Goal: Use online tool/utility: Utilize a website feature to perform a specific function

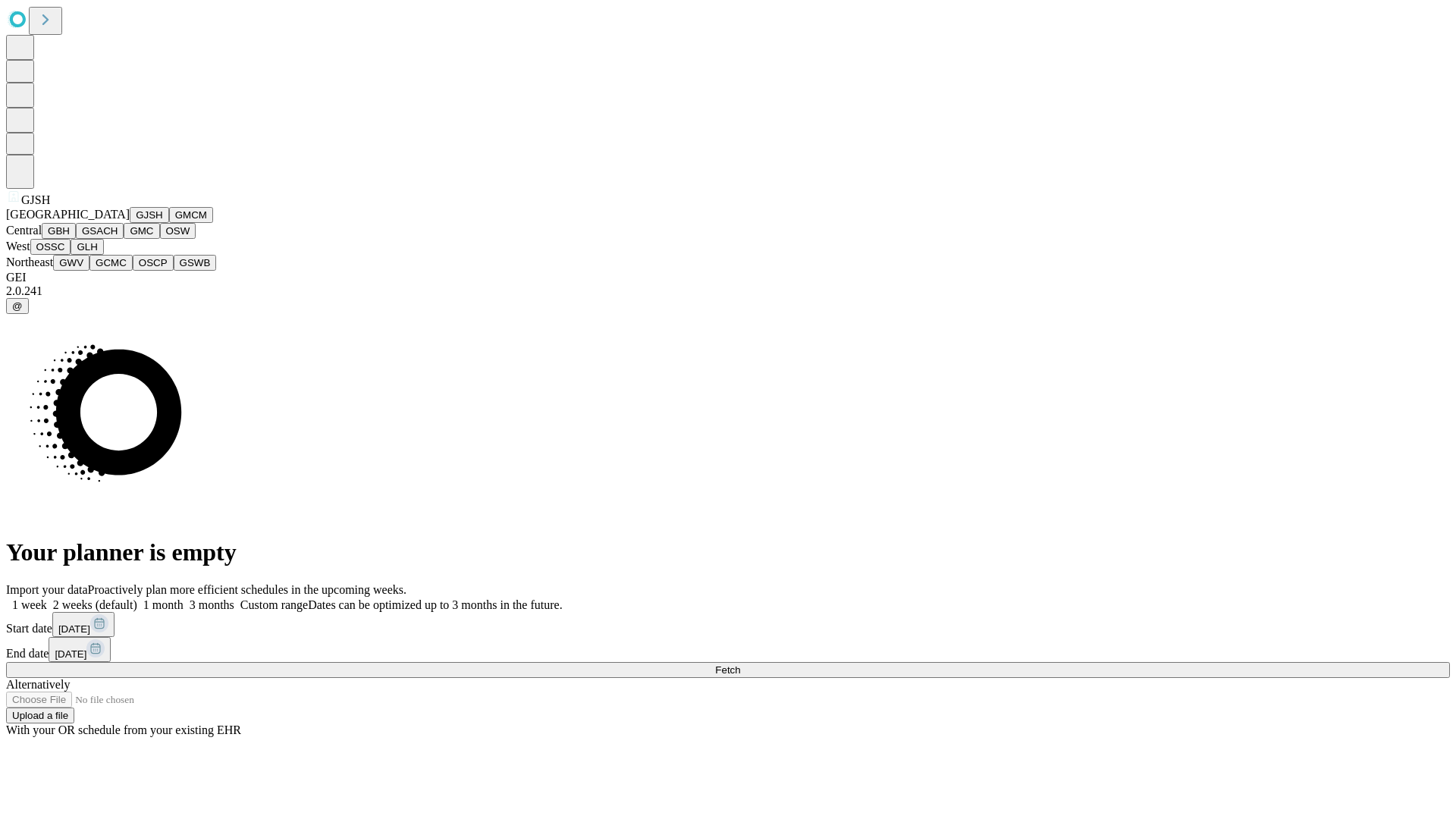
click at [130, 223] on button "GJSH" at bounding box center [149, 215] width 39 height 16
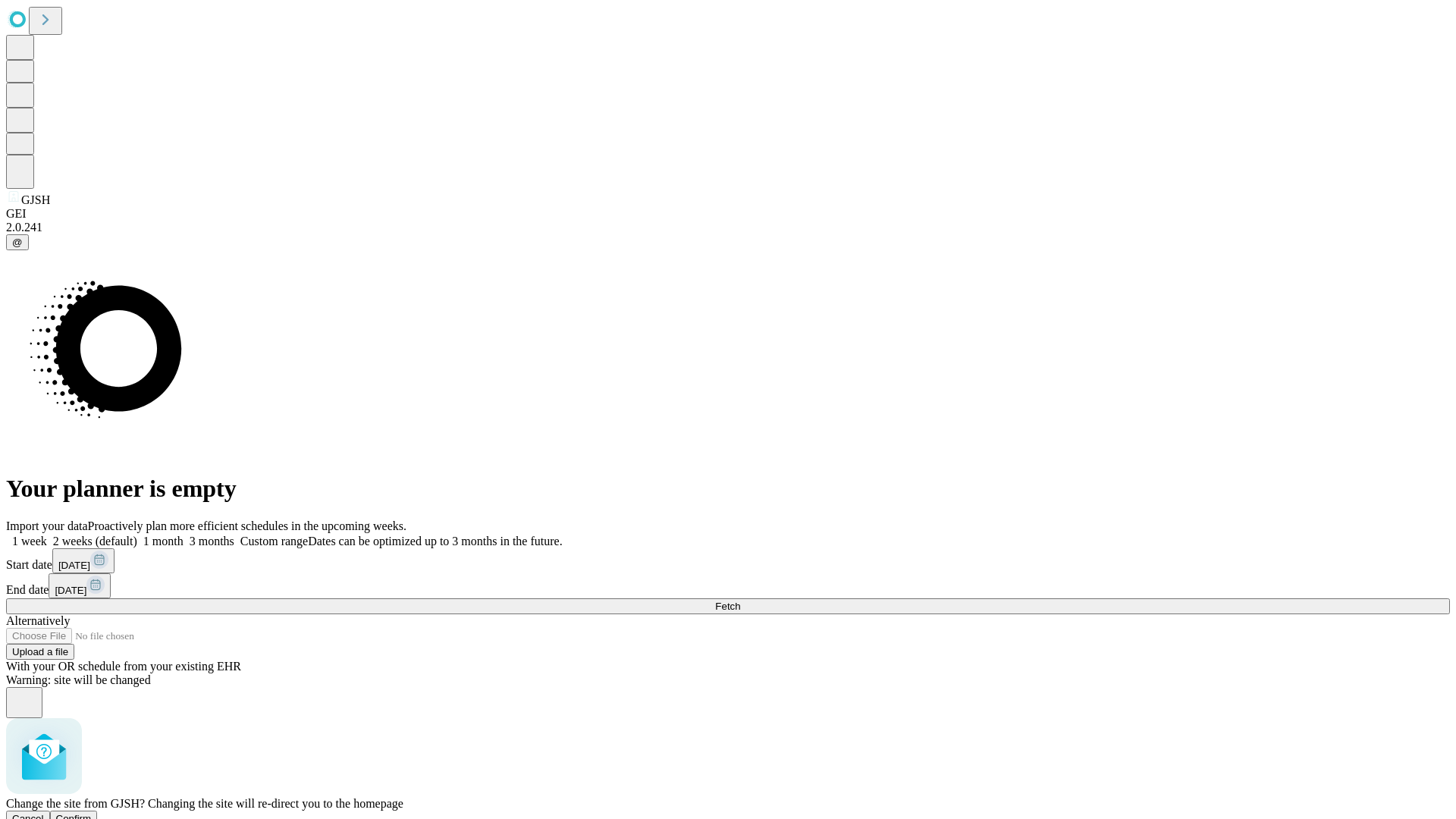
click at [92, 813] on span "Confirm" at bounding box center [74, 819] width 35 height 11
click at [184, 535] on label "1 month" at bounding box center [161, 542] width 47 height 13
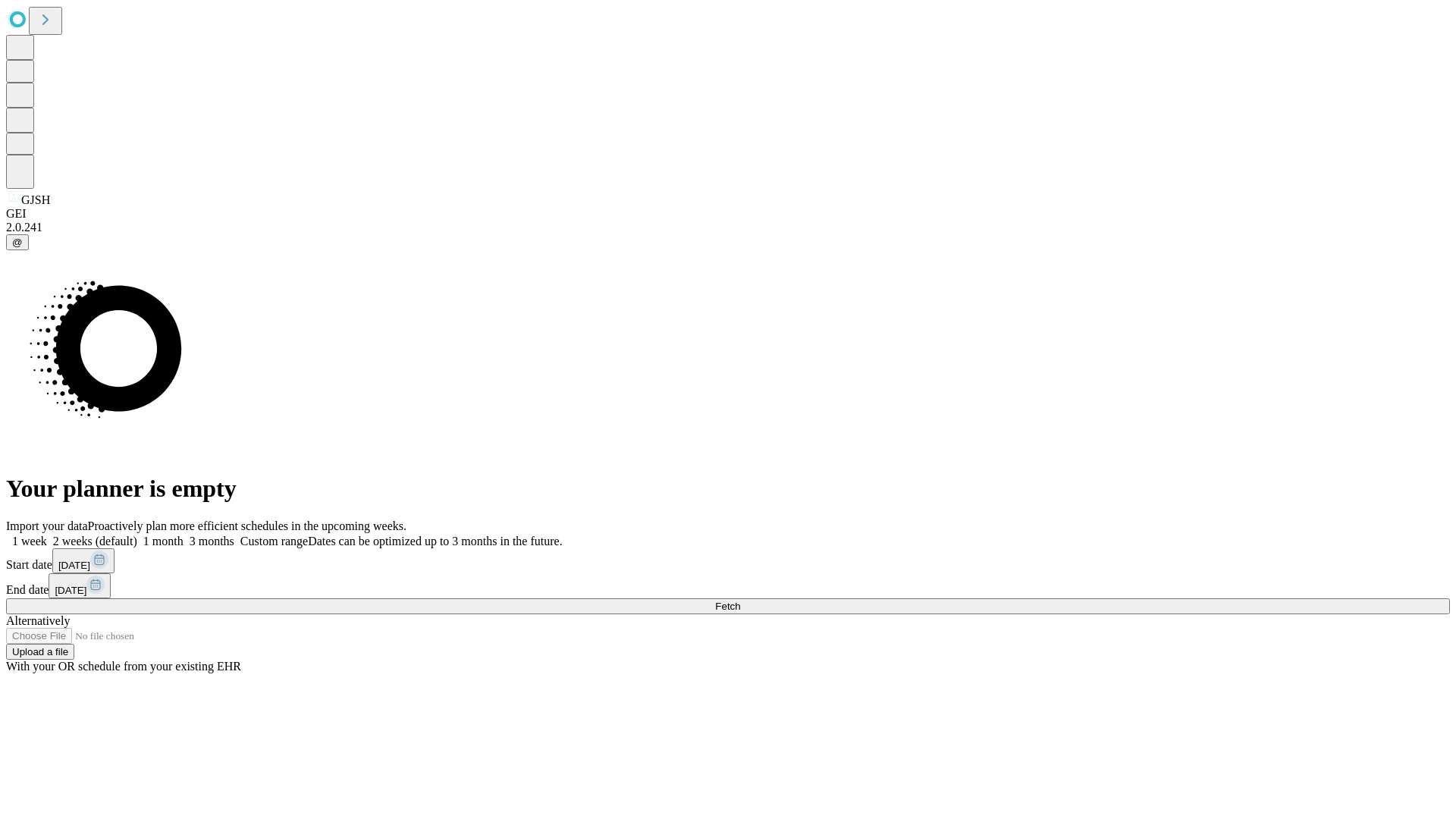
click at [741, 600] on span "Fetch" at bounding box center [728, 606] width 25 height 11
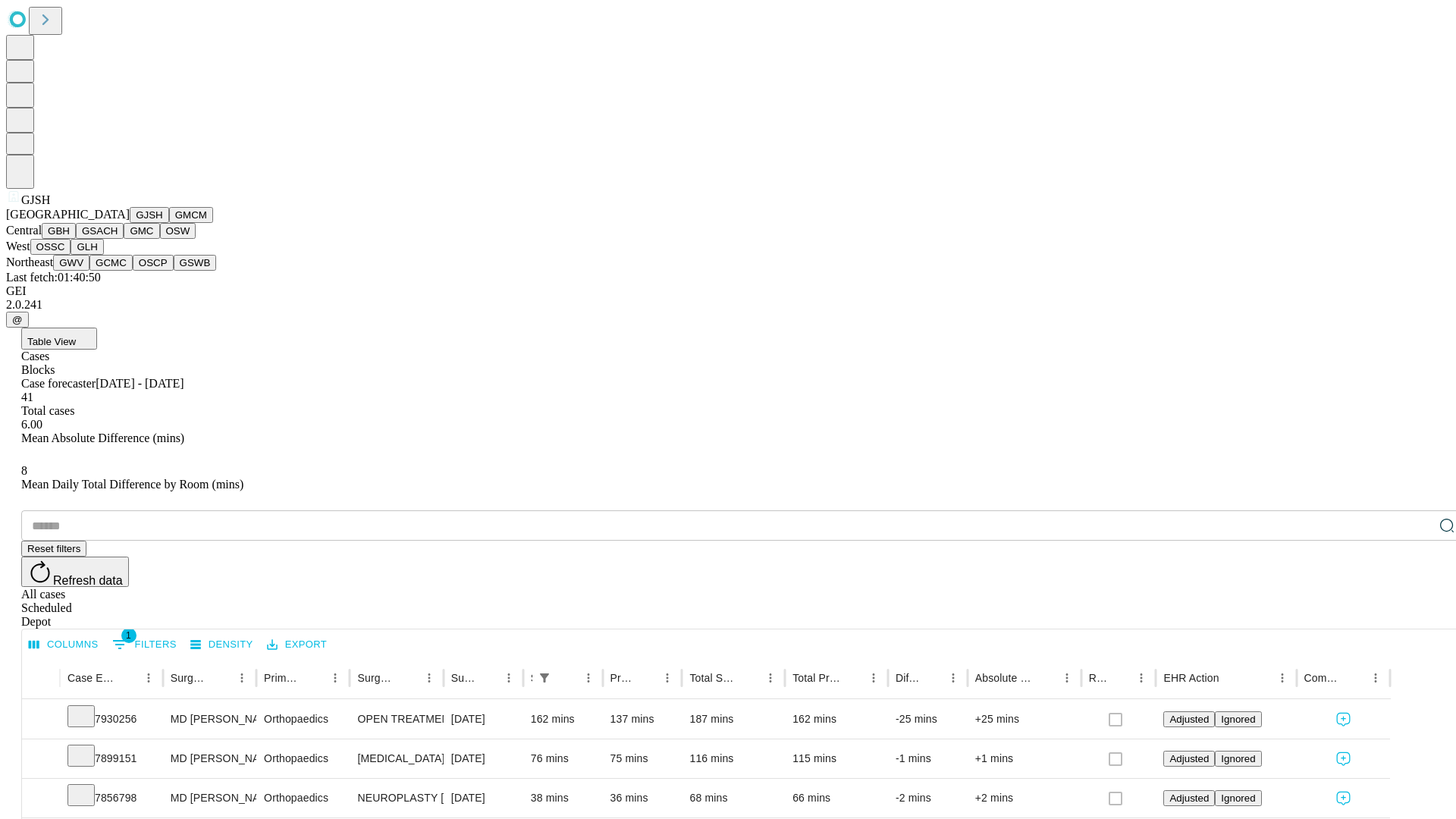
click at [169, 223] on button "GMCM" at bounding box center [191, 215] width 44 height 16
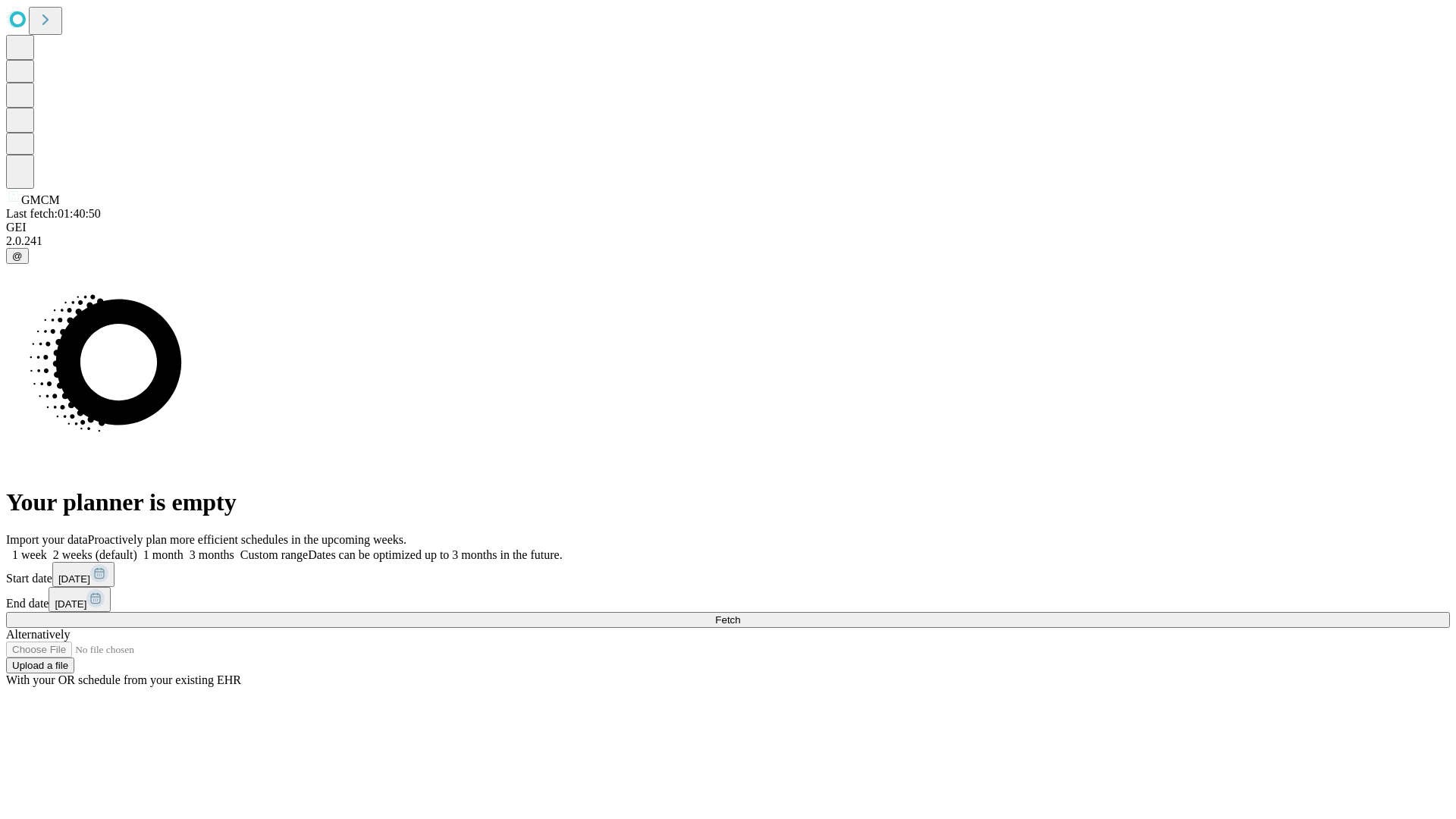
click at [184, 548] on label "1 month" at bounding box center [161, 555] width 47 height 13
click at [741, 614] on span "Fetch" at bounding box center [728, 620] width 25 height 11
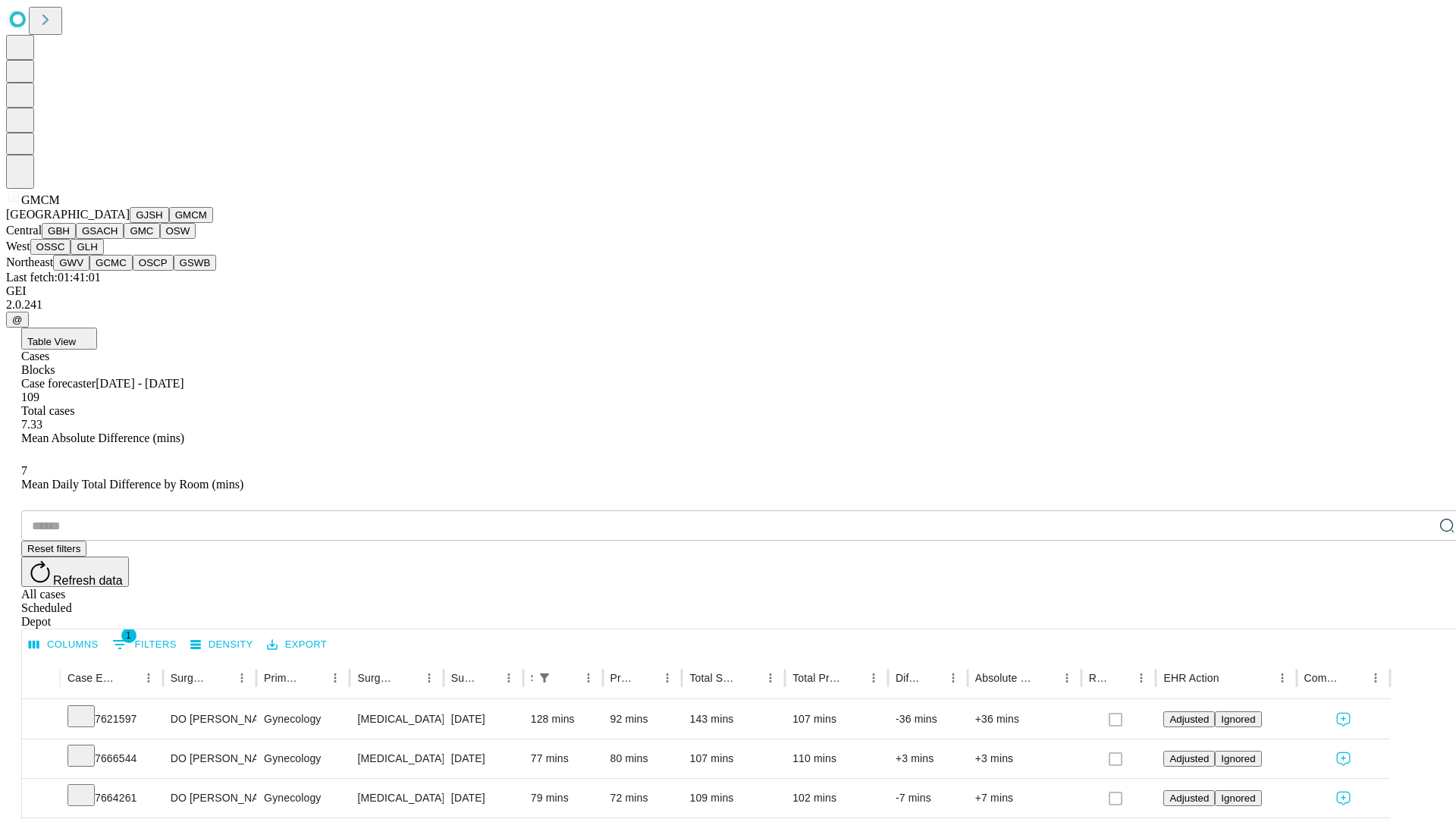
click at [76, 239] on button "GBH" at bounding box center [59, 231] width 35 height 16
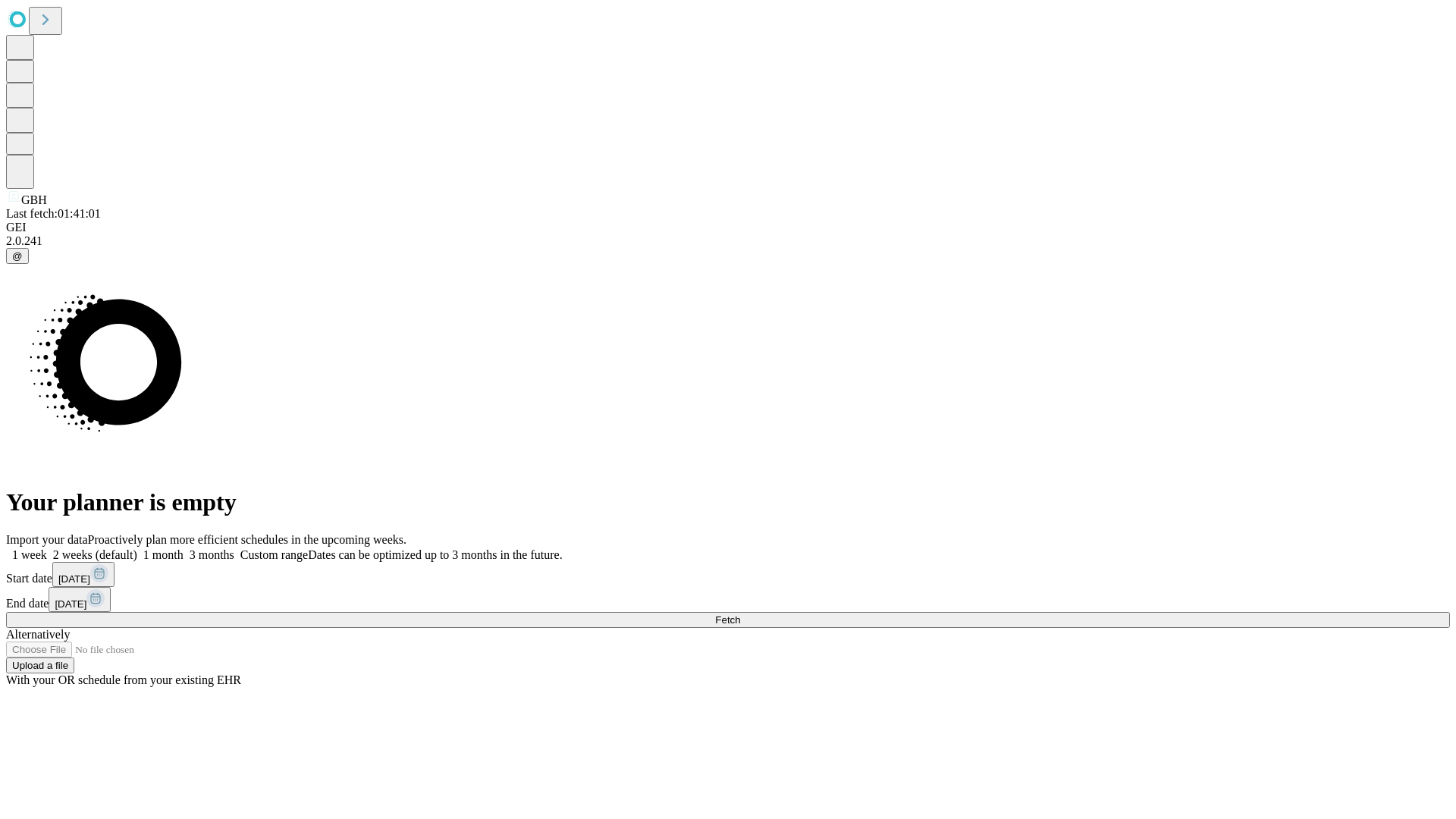
click at [741, 614] on span "Fetch" at bounding box center [728, 620] width 25 height 11
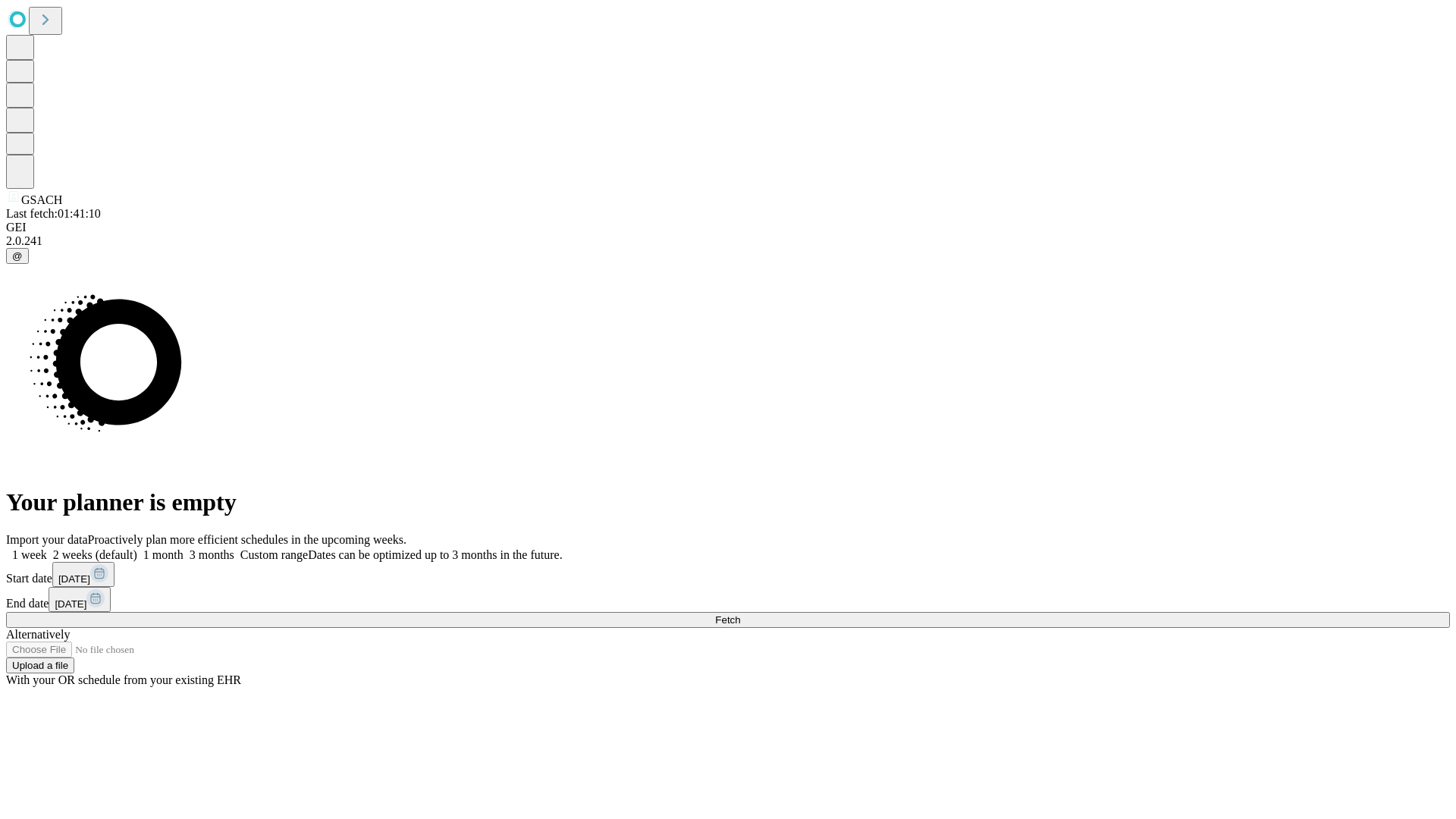
click at [741, 614] on span "Fetch" at bounding box center [728, 620] width 25 height 11
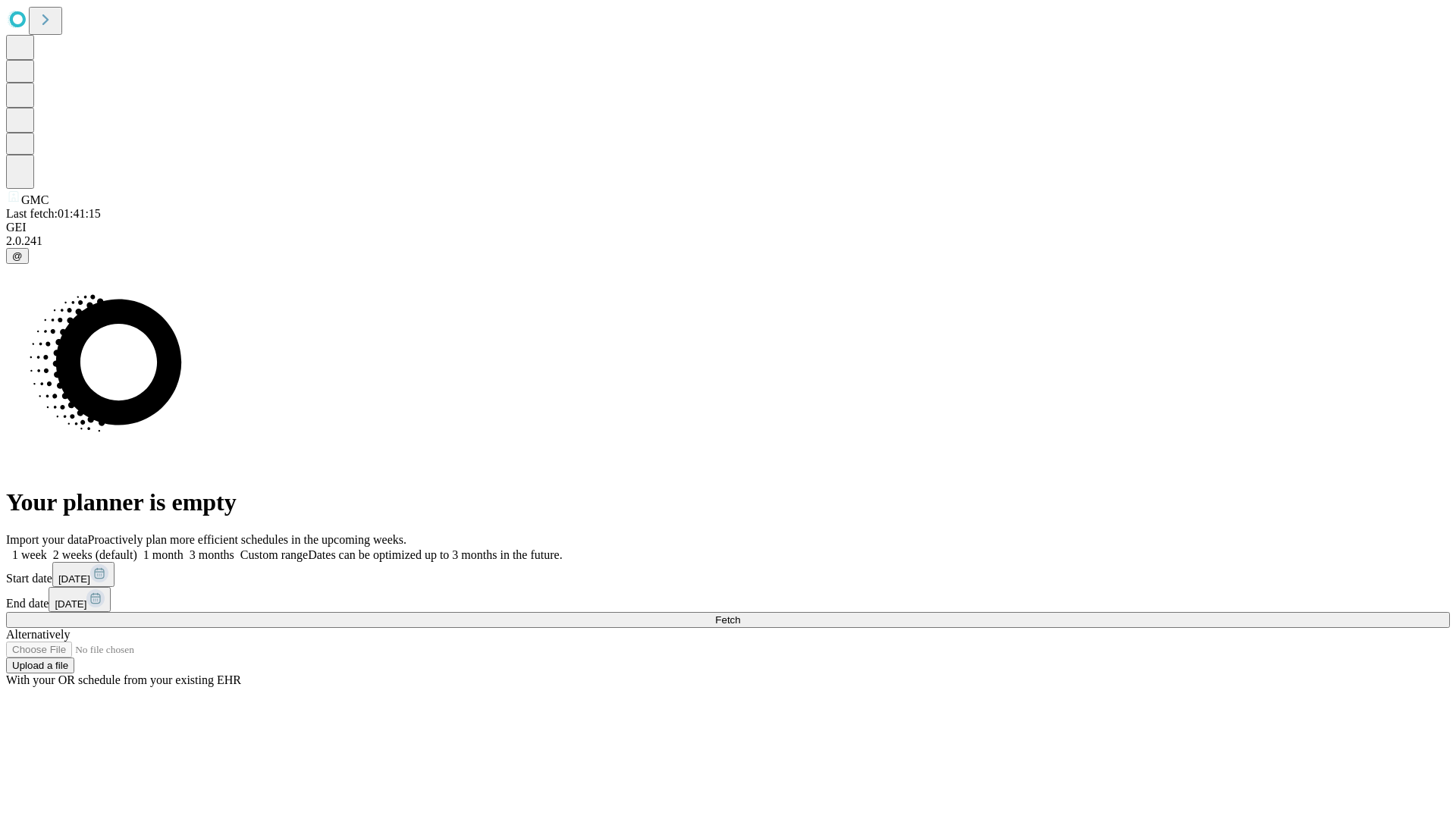
click at [184, 548] on label "1 month" at bounding box center [161, 555] width 47 height 13
click at [741, 614] on span "Fetch" at bounding box center [728, 620] width 25 height 11
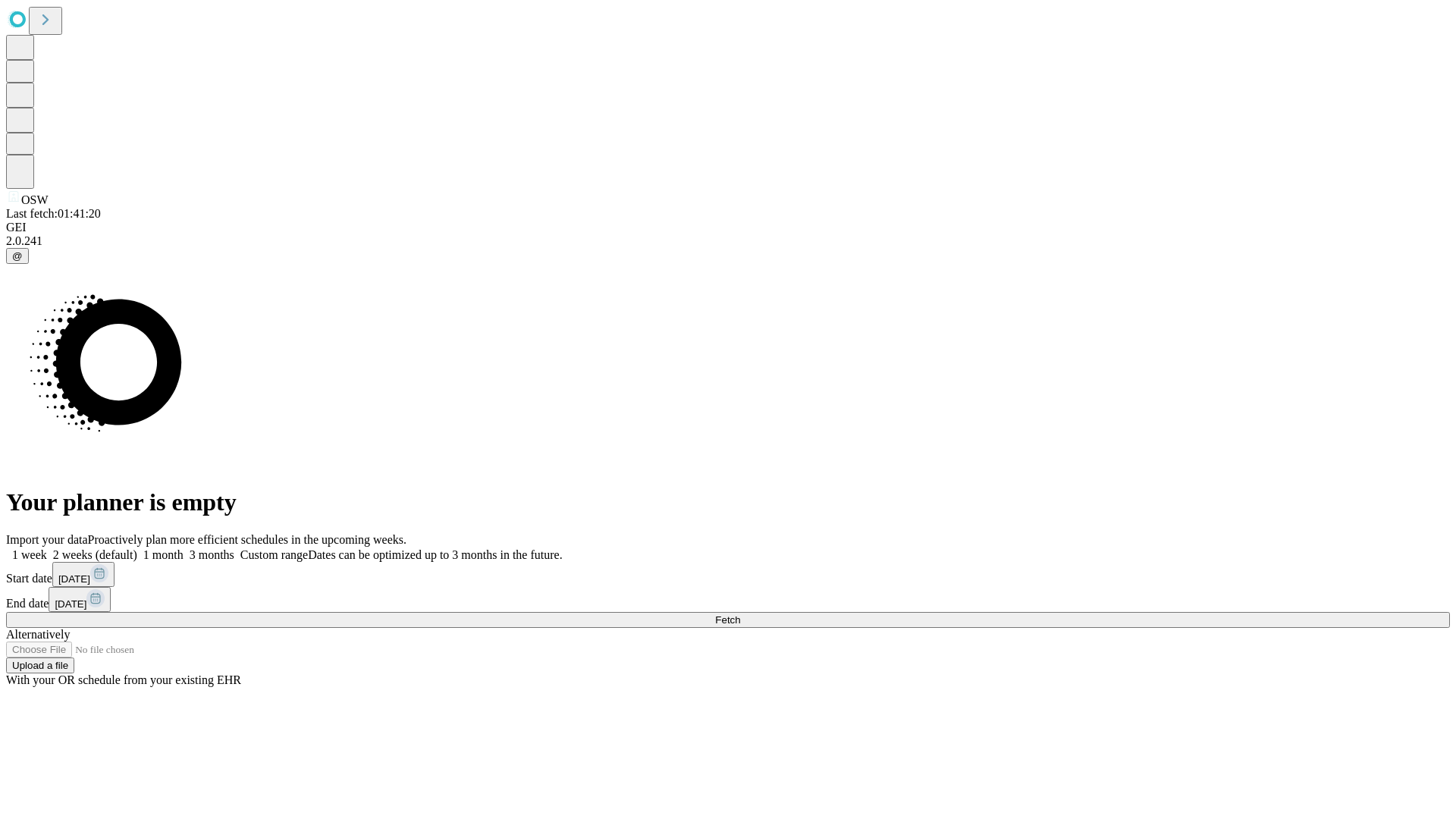
click at [184, 548] on label "1 month" at bounding box center [161, 555] width 47 height 13
click at [741, 614] on span "Fetch" at bounding box center [728, 620] width 25 height 11
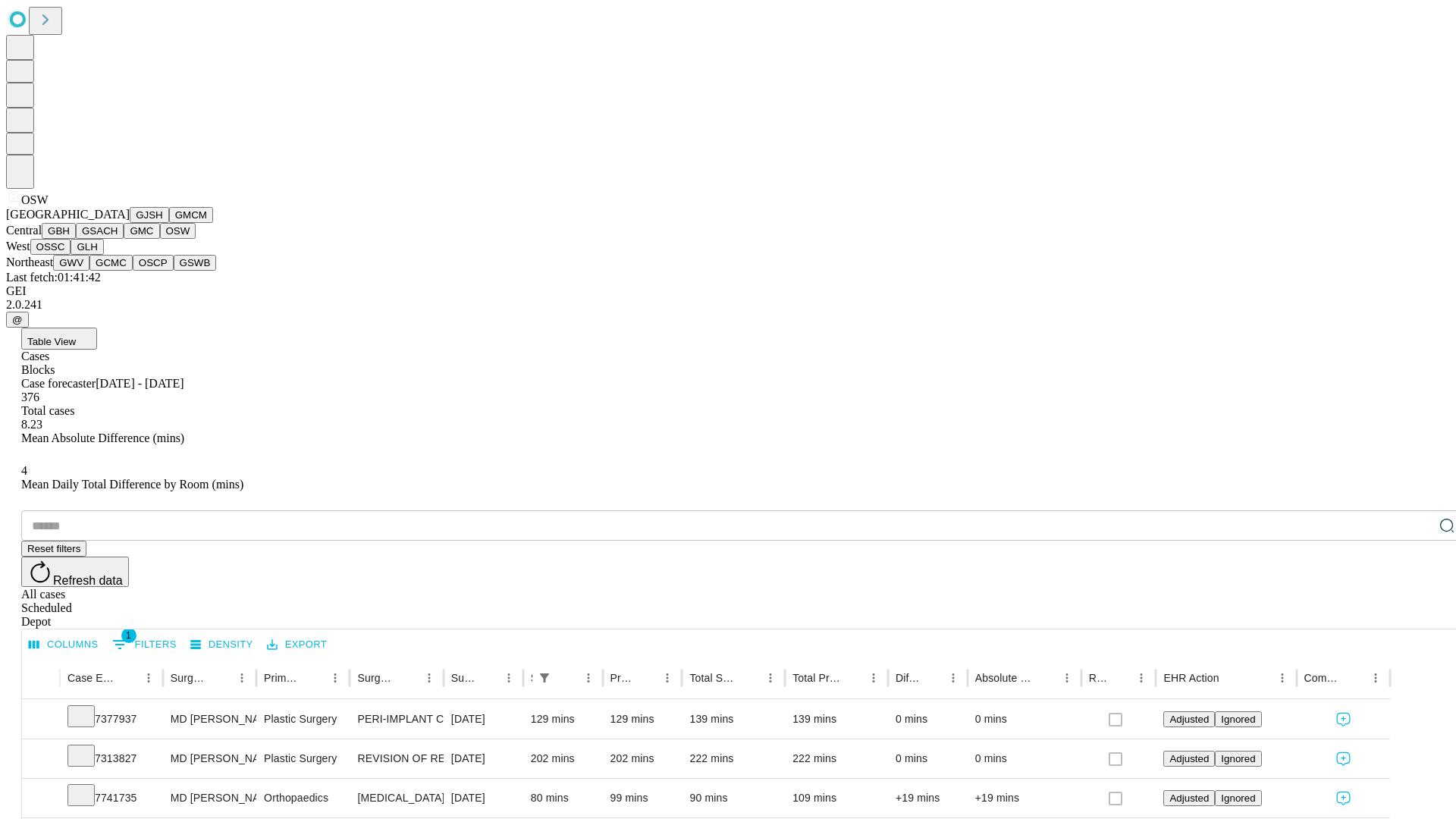
click at [71, 255] on button "OSSC" at bounding box center [50, 247] width 41 height 16
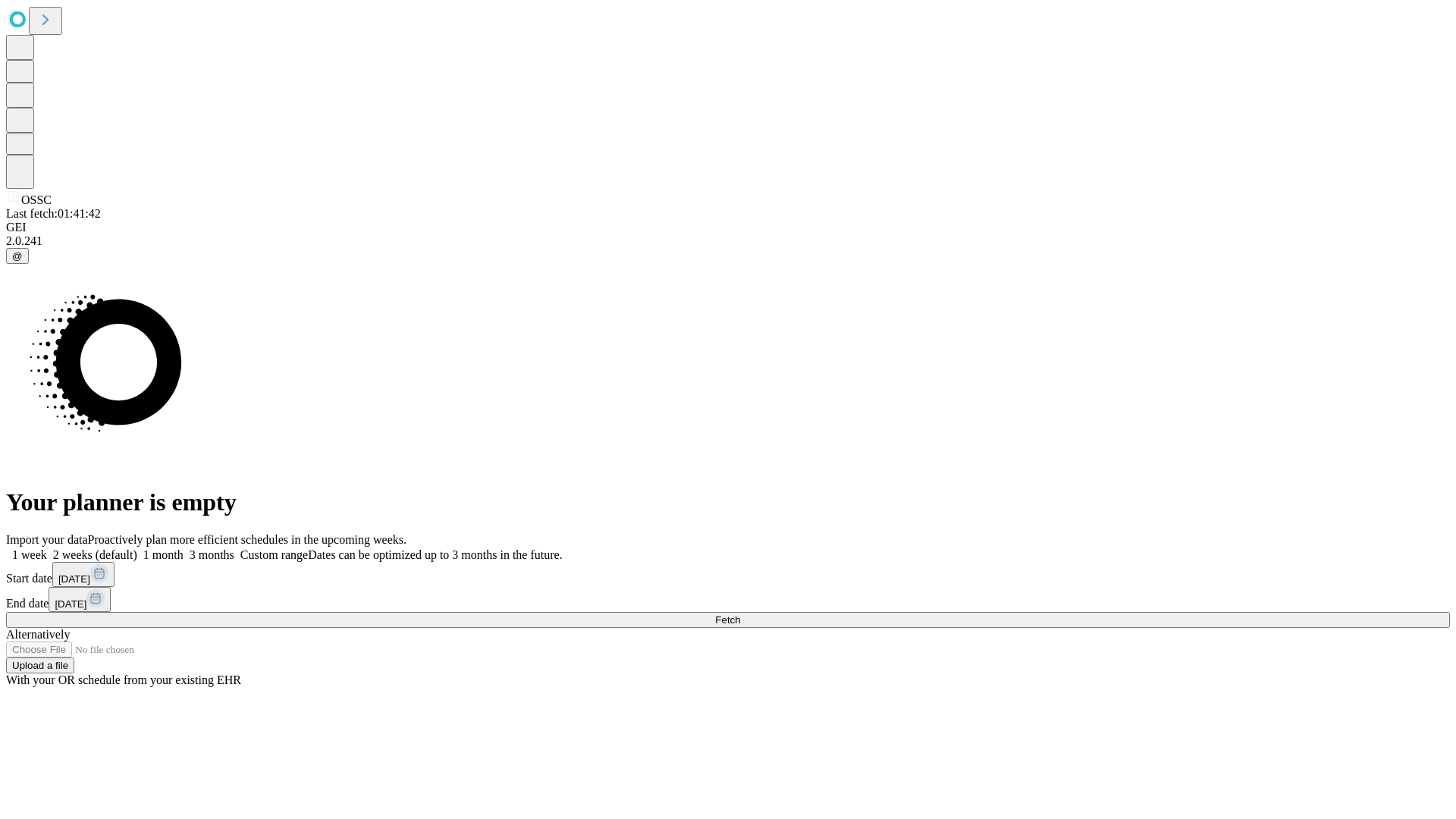
click at [741, 614] on span "Fetch" at bounding box center [728, 620] width 25 height 11
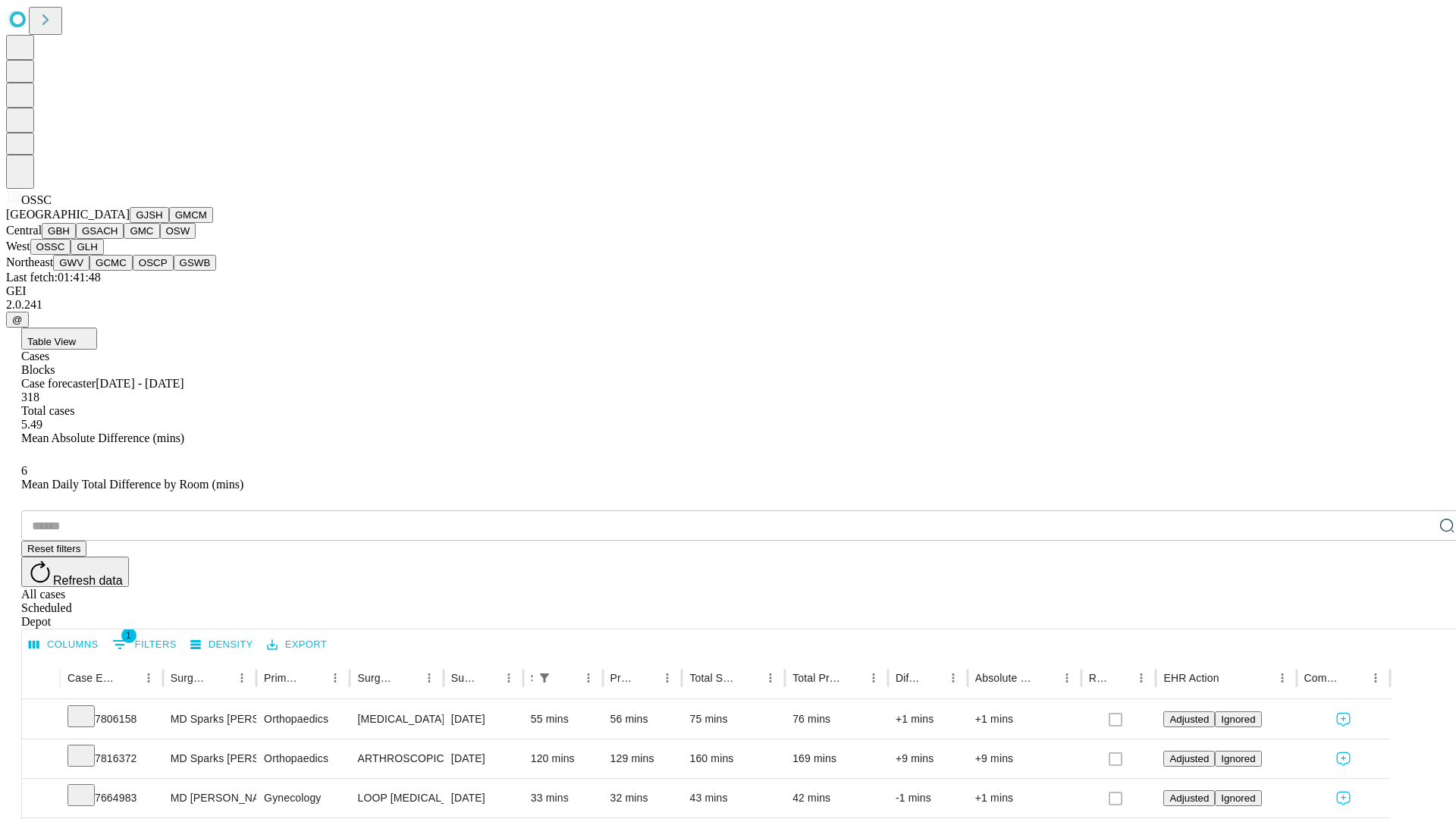
click at [103, 255] on button "GLH" at bounding box center [87, 247] width 33 height 16
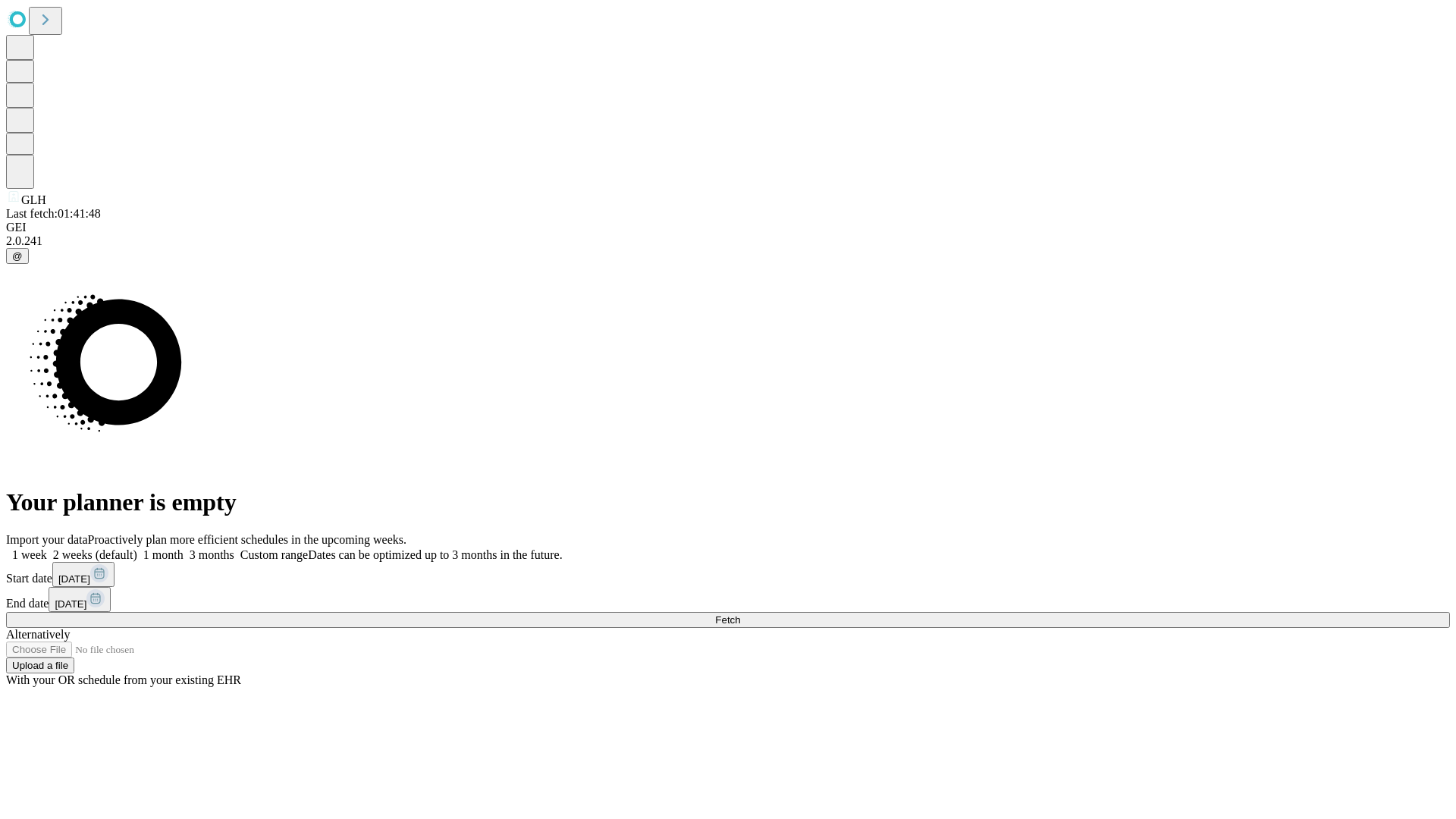
click at [184, 548] on label "1 month" at bounding box center [161, 555] width 47 height 13
click at [741, 614] on span "Fetch" at bounding box center [728, 620] width 25 height 11
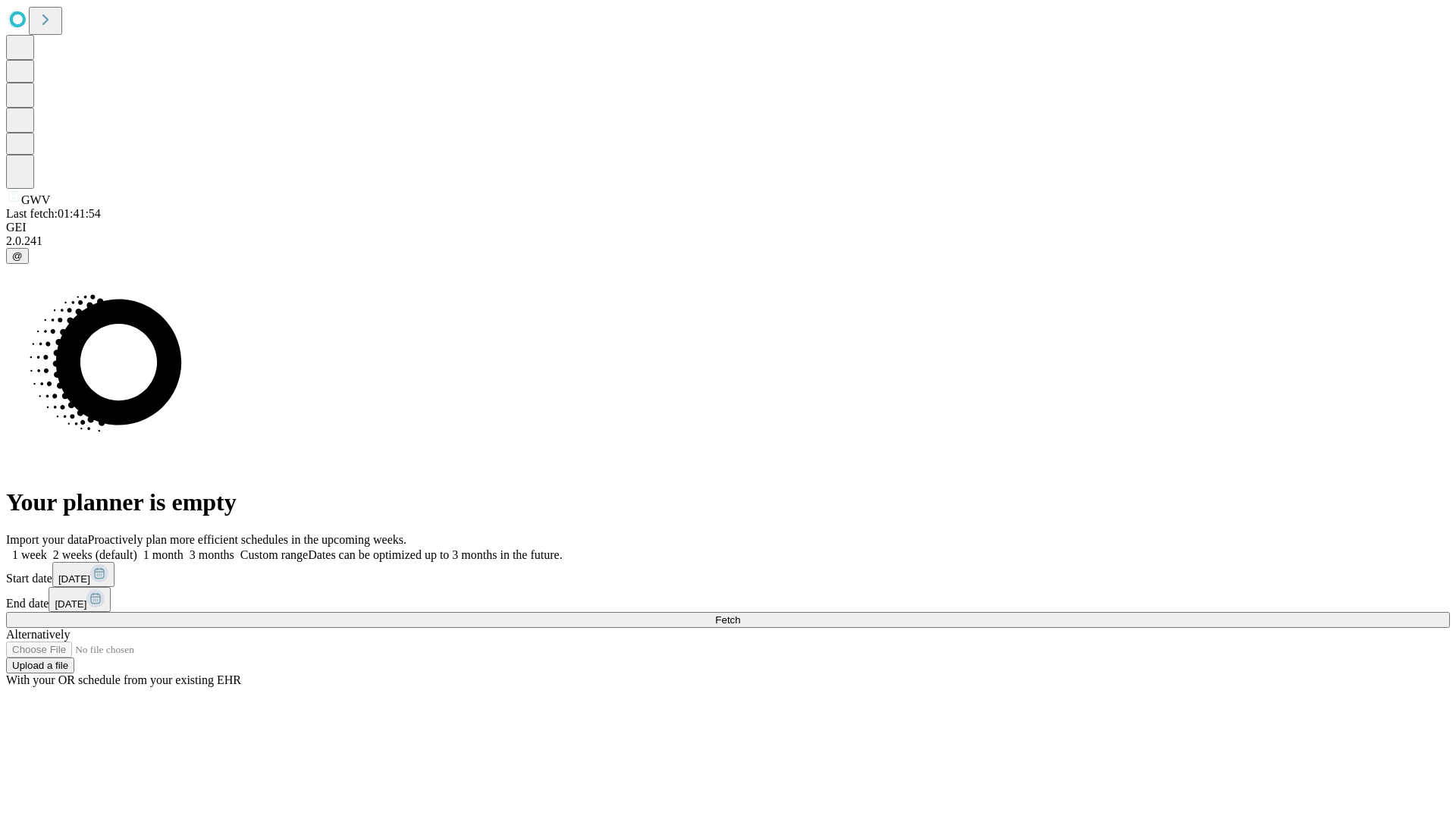
click at [184, 548] on label "1 month" at bounding box center [161, 555] width 47 height 13
click at [741, 614] on span "Fetch" at bounding box center [728, 620] width 25 height 11
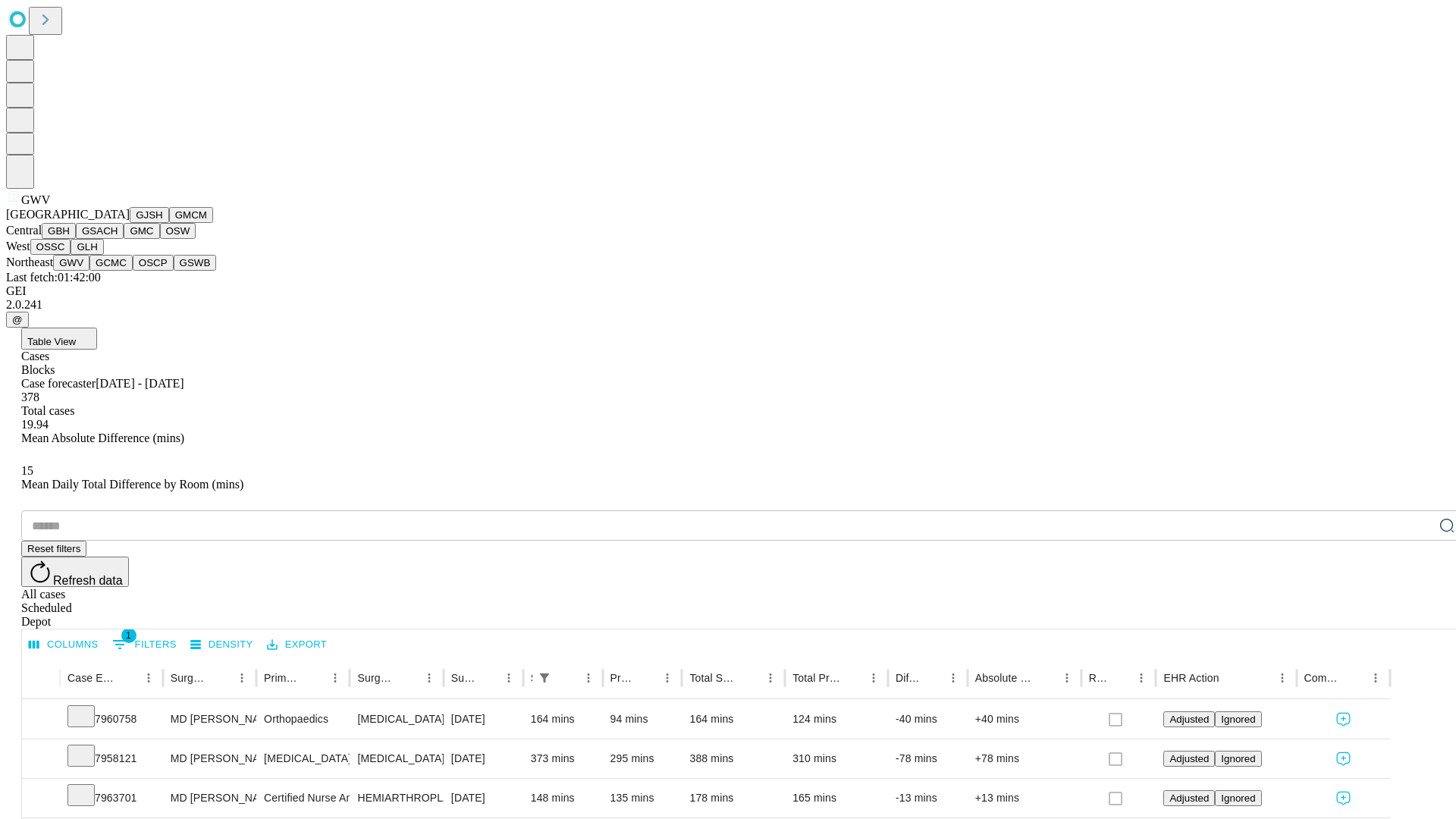
click at [118, 271] on button "GCMC" at bounding box center [111, 262] width 43 height 16
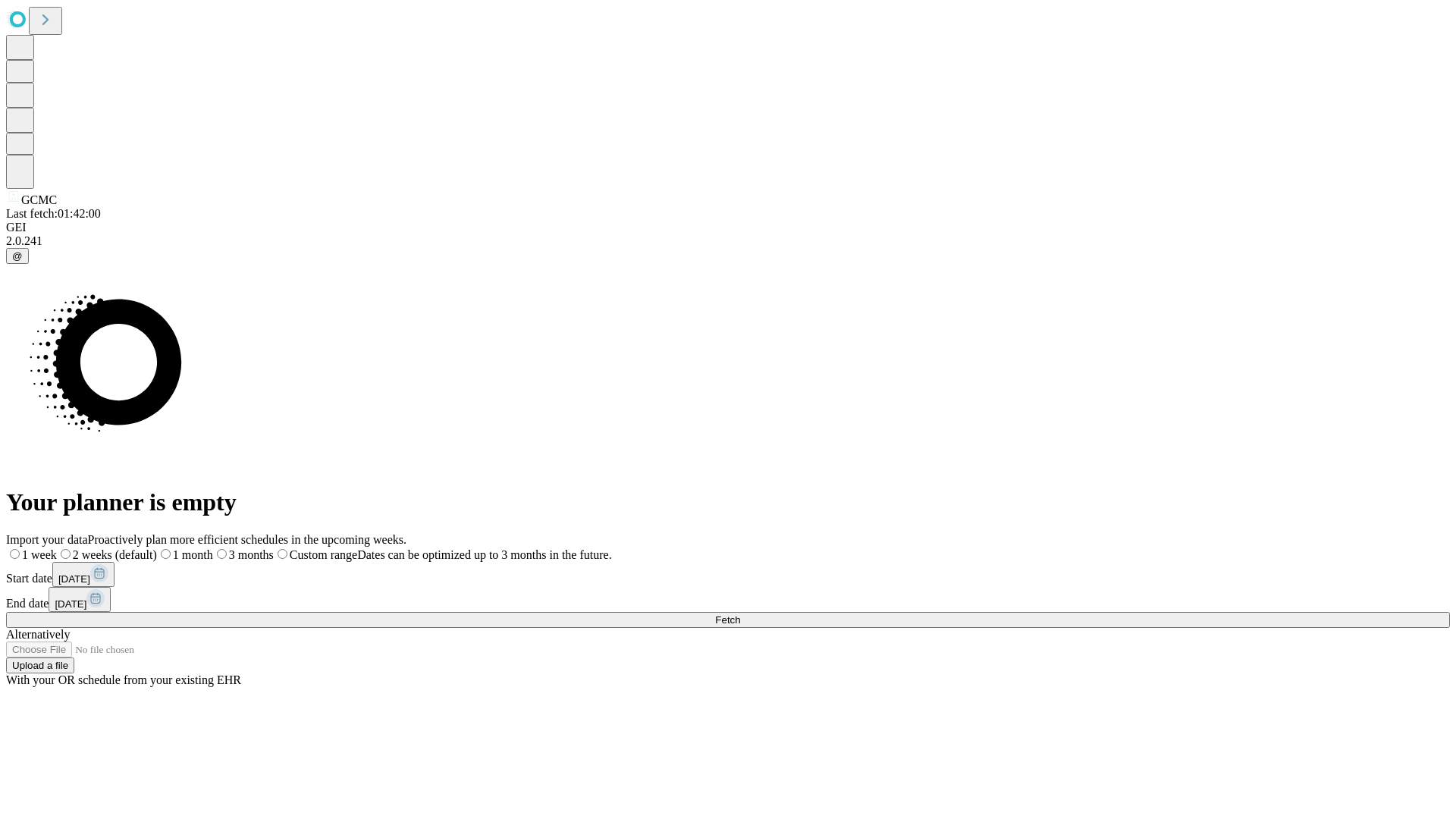
click at [741, 614] on span "Fetch" at bounding box center [728, 620] width 25 height 11
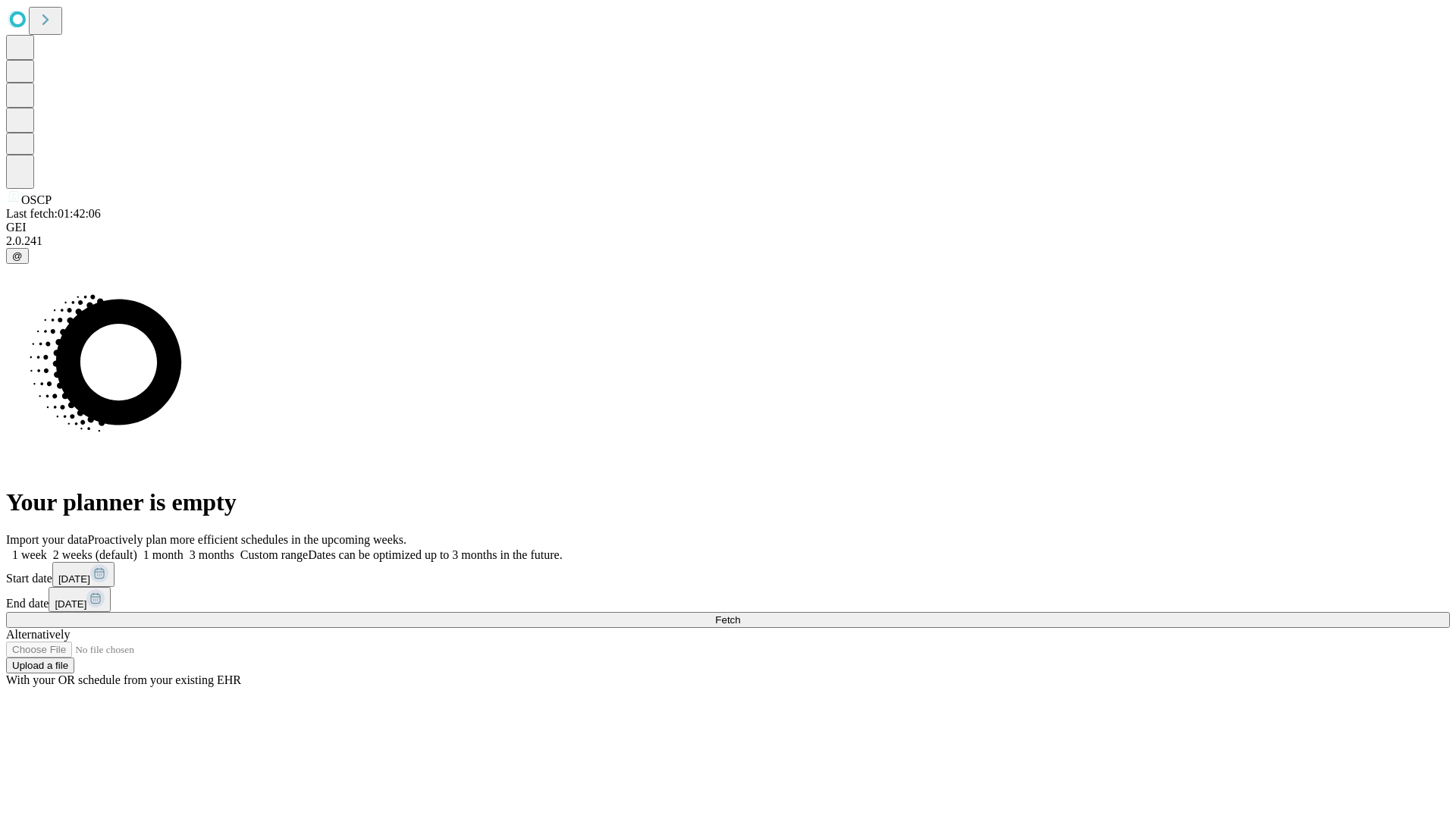
click at [184, 548] on label "1 month" at bounding box center [161, 555] width 47 height 13
click at [741, 614] on span "Fetch" at bounding box center [728, 620] width 25 height 11
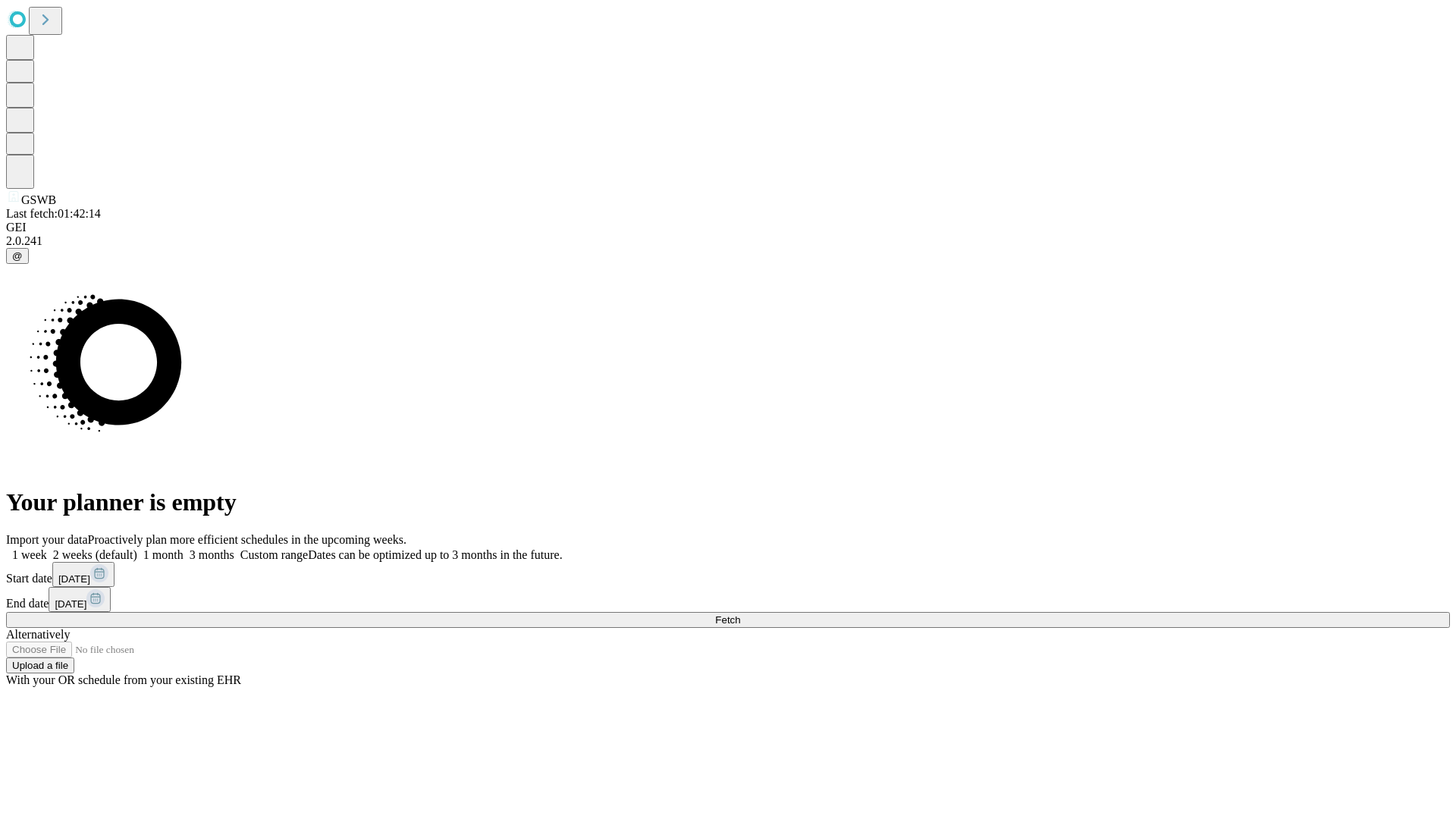
click at [184, 548] on label "1 month" at bounding box center [161, 555] width 47 height 13
click at [741, 614] on span "Fetch" at bounding box center [728, 620] width 25 height 11
